Goal: Task Accomplishment & Management: Complete application form

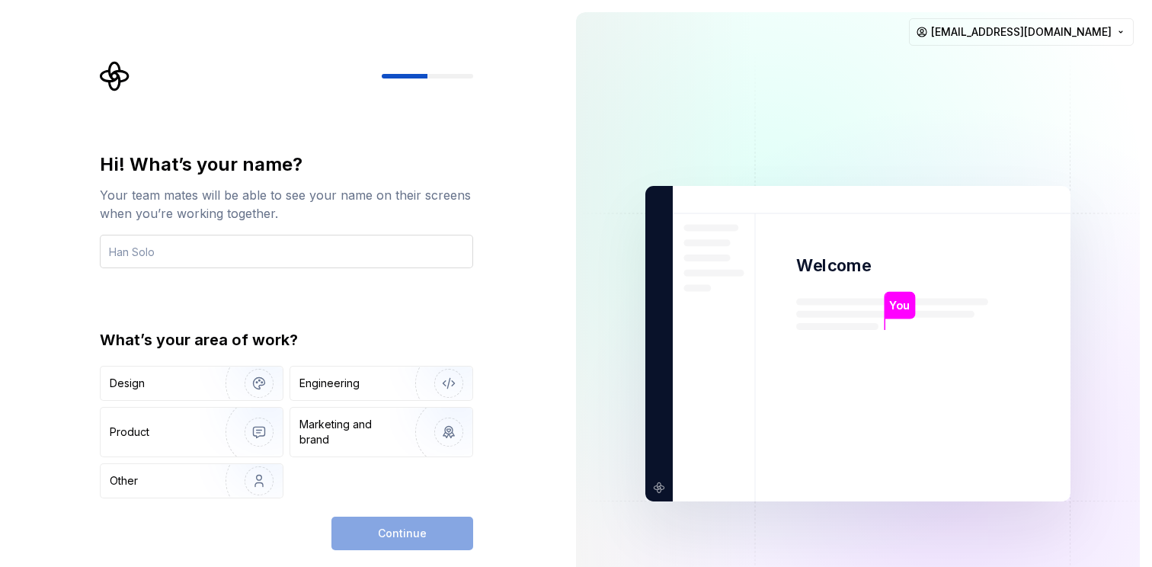
click at [161, 252] on input "text" at bounding box center [286, 252] width 373 height 34
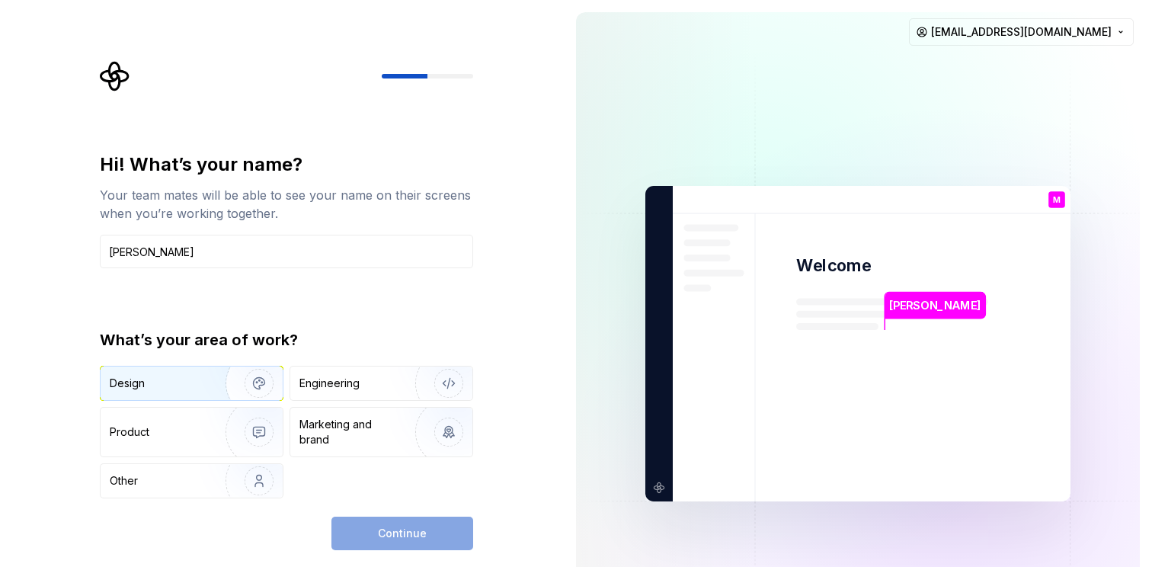
type input "[PERSON_NAME]"
click at [149, 379] on div "Design" at bounding box center [158, 383] width 96 height 15
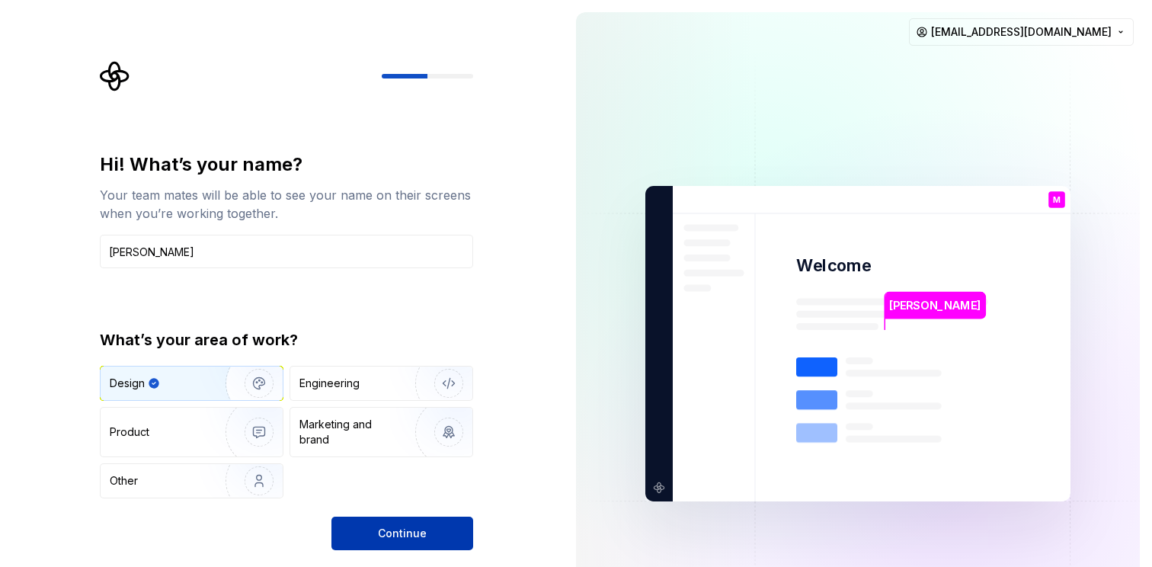
click at [369, 535] on button "Continue" at bounding box center [402, 533] width 142 height 34
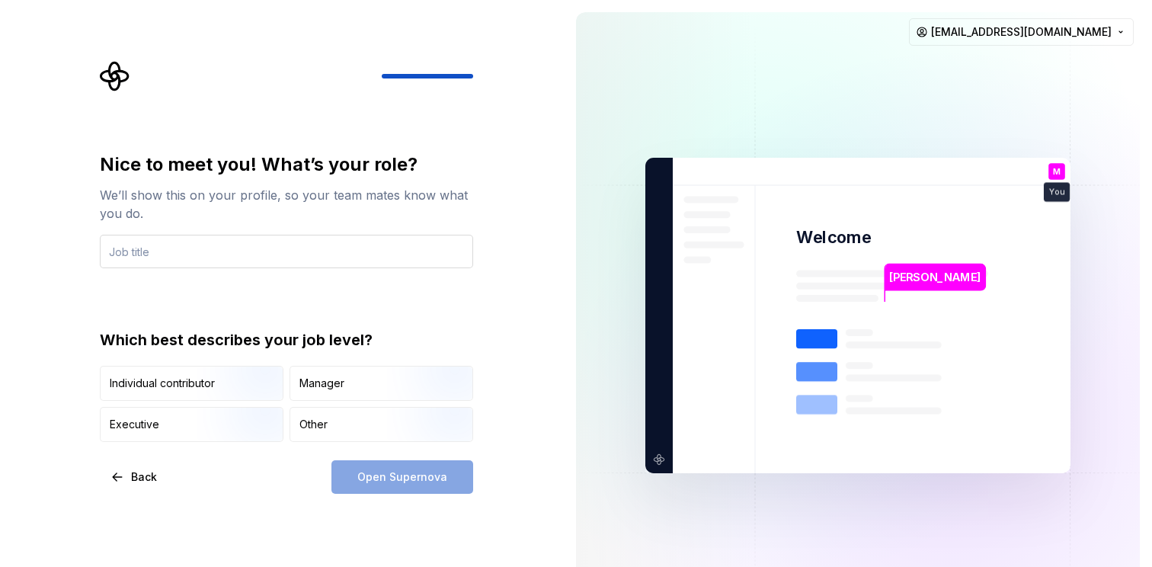
click at [157, 251] on input "text" at bounding box center [286, 252] width 373 height 34
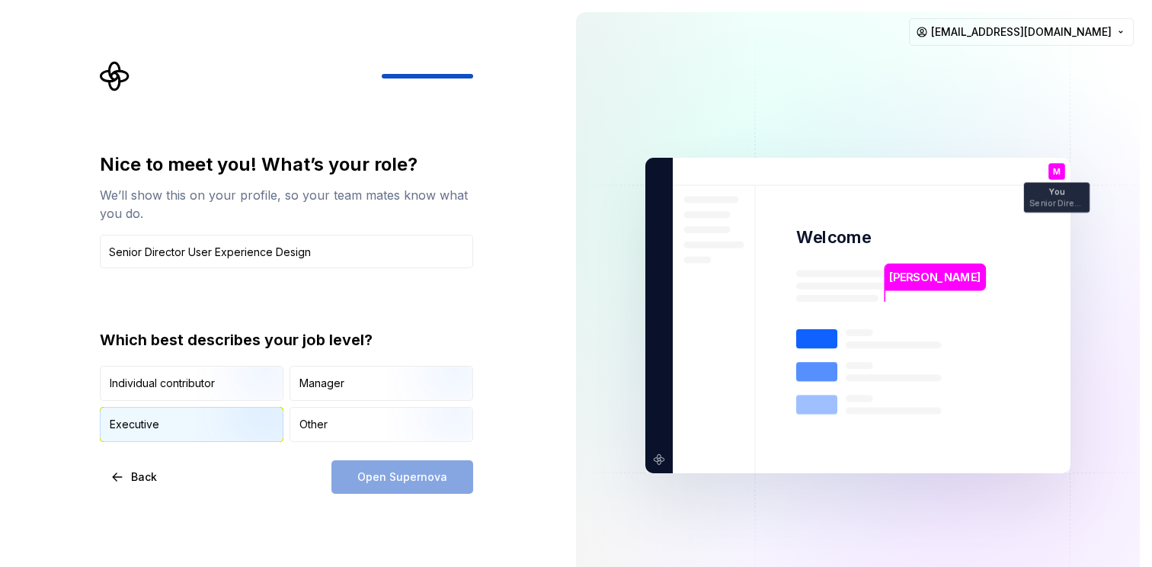
type input "Senior Director User Experience Design"
click at [213, 427] on img "button" at bounding box center [246, 443] width 98 height 102
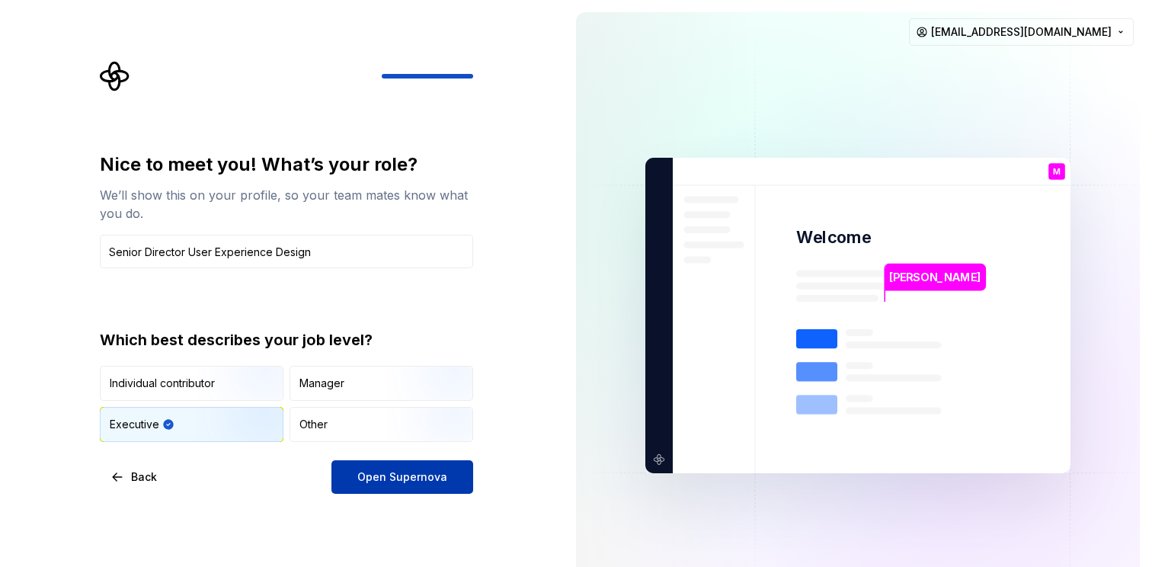
click at [391, 472] on span "Open Supernova" at bounding box center [402, 476] width 90 height 15
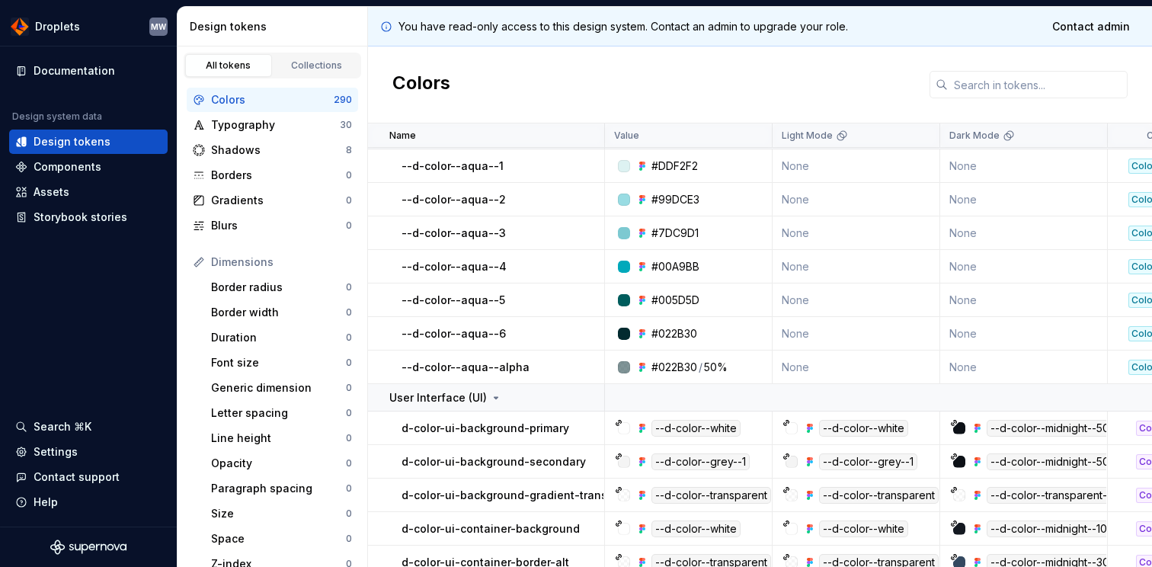
scroll to position [3763, 0]
